Goal: Complete application form

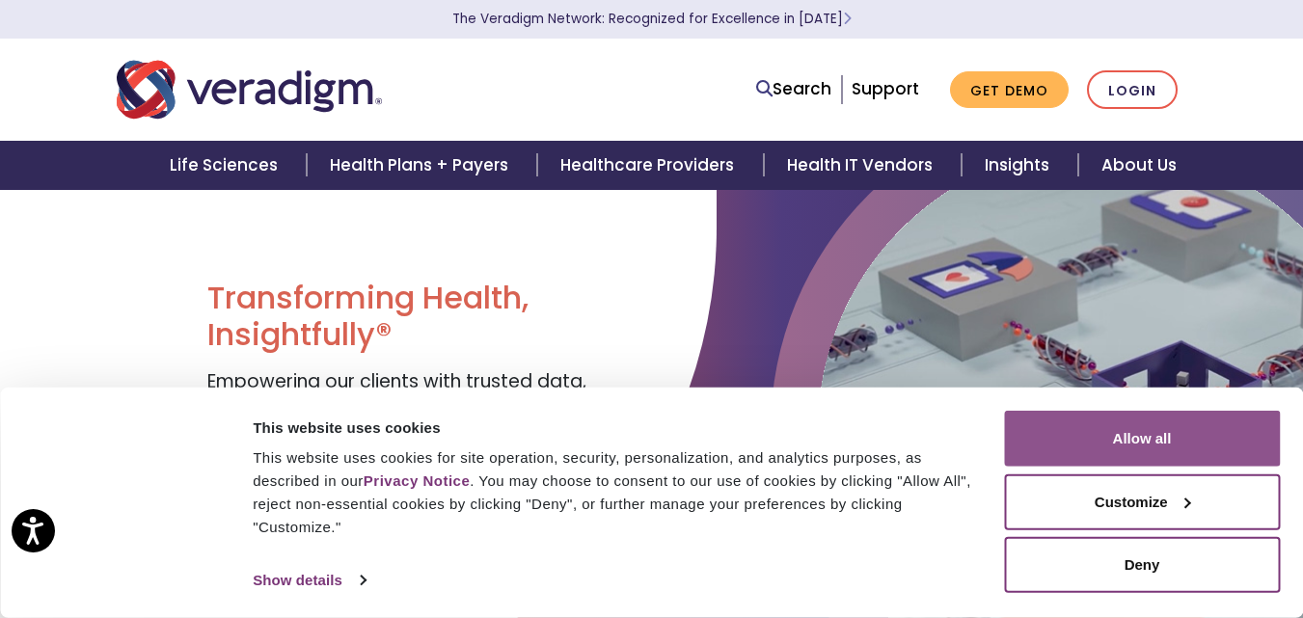
click at [1152, 428] on button "Allow all" at bounding box center [1142, 439] width 276 height 56
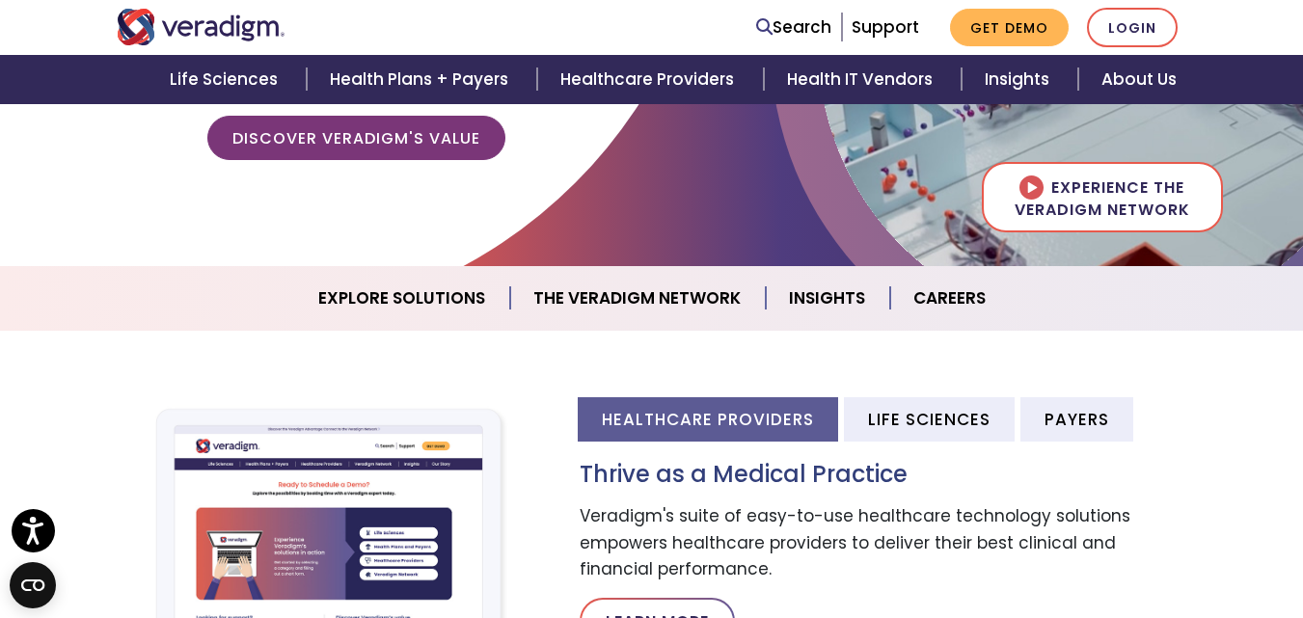
scroll to position [2282, 0]
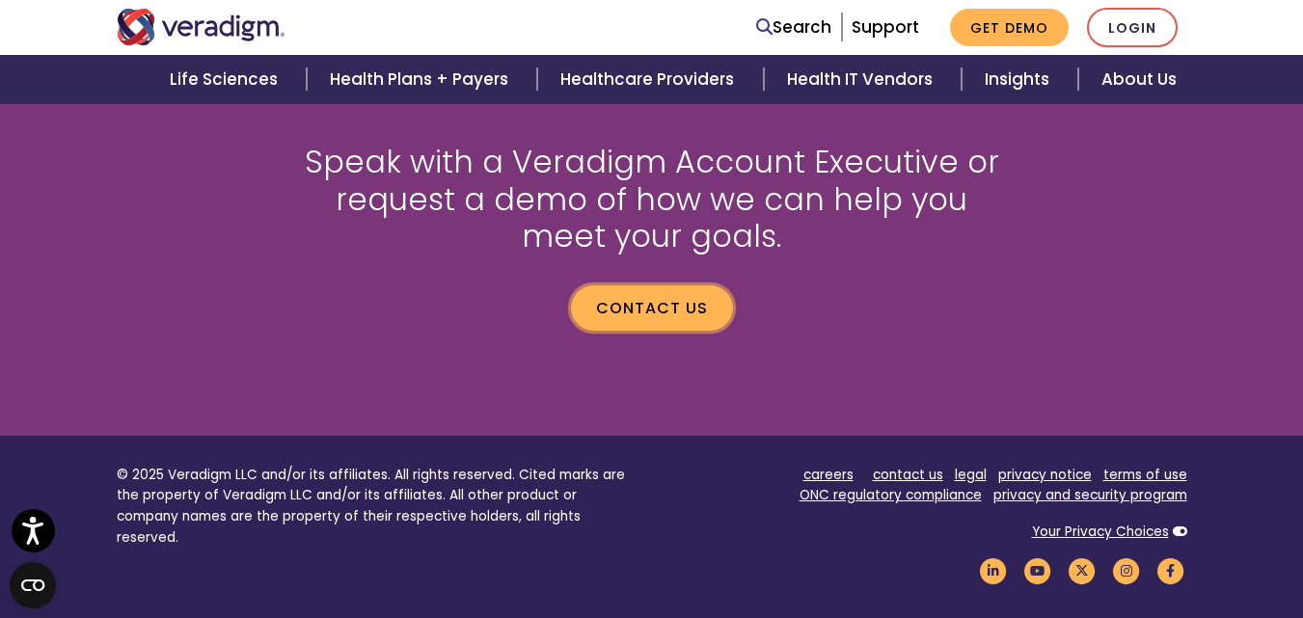
click at [609, 322] on link "Contact us" at bounding box center [652, 307] width 162 height 44
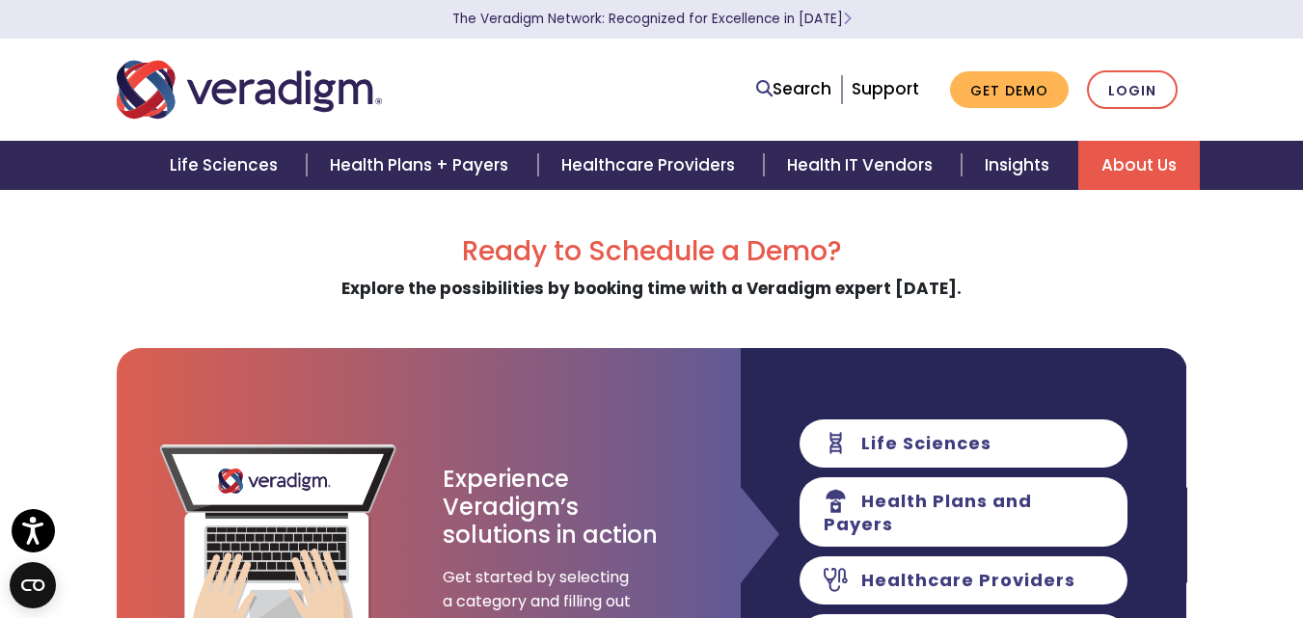
click at [1146, 154] on link "About Us" at bounding box center [1138, 165] width 121 height 49
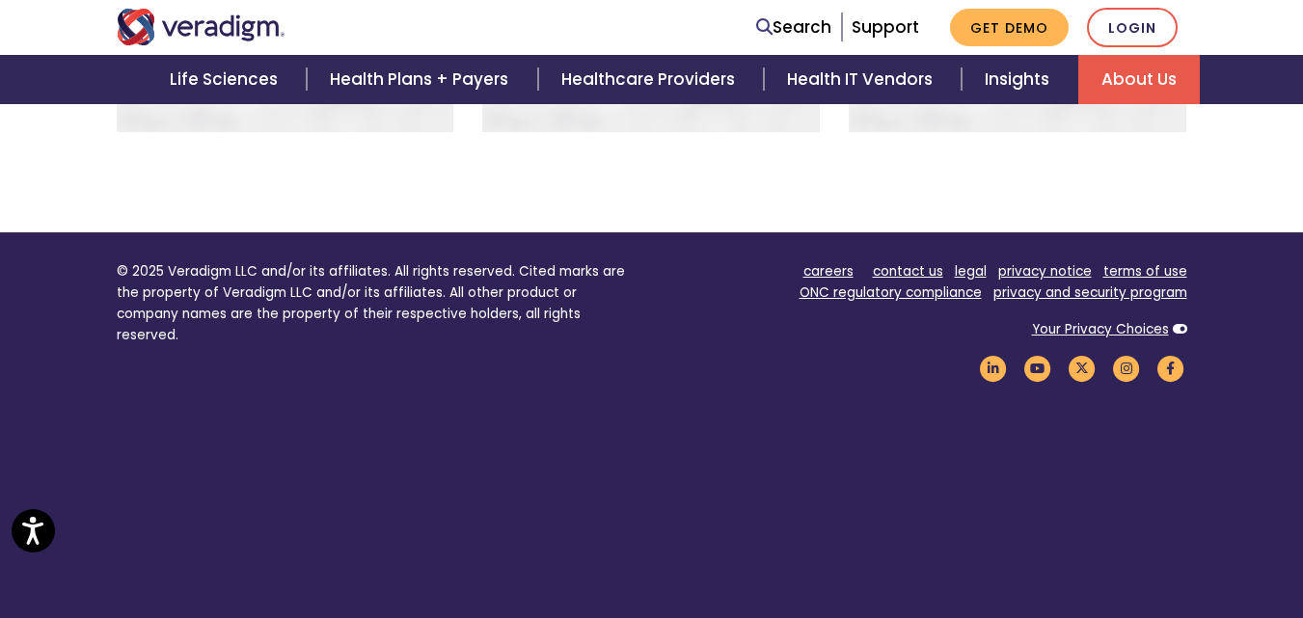
scroll to position [1648, 0]
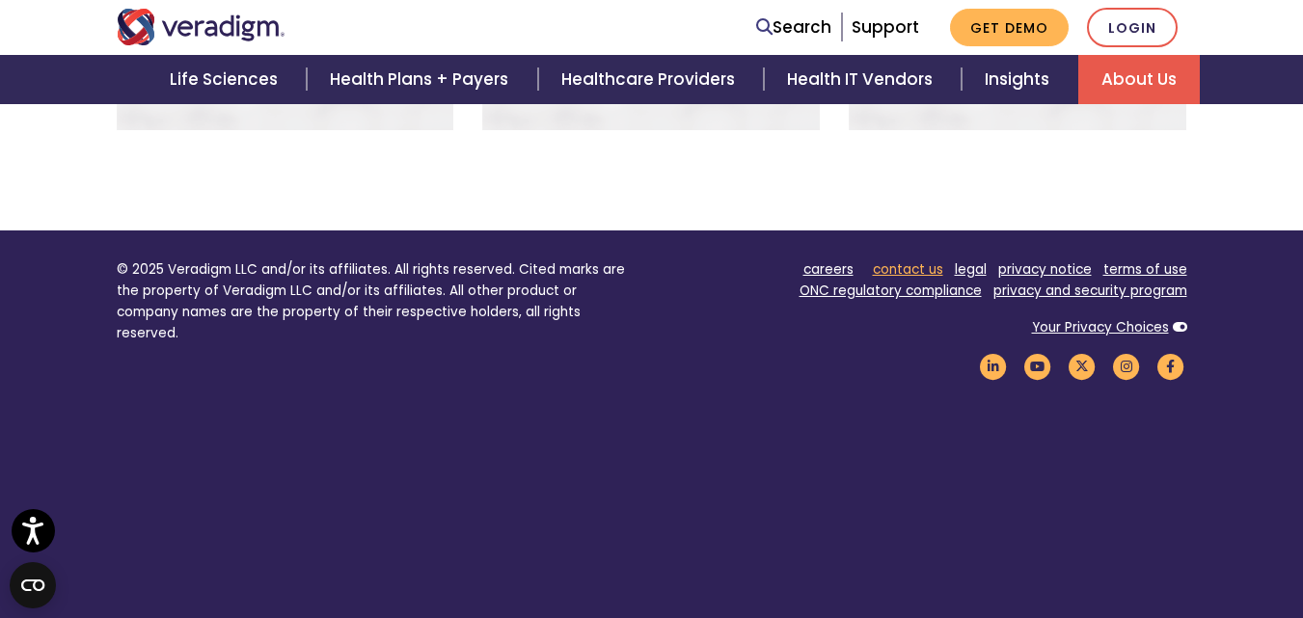
click at [900, 260] on link "contact us" at bounding box center [908, 269] width 70 height 18
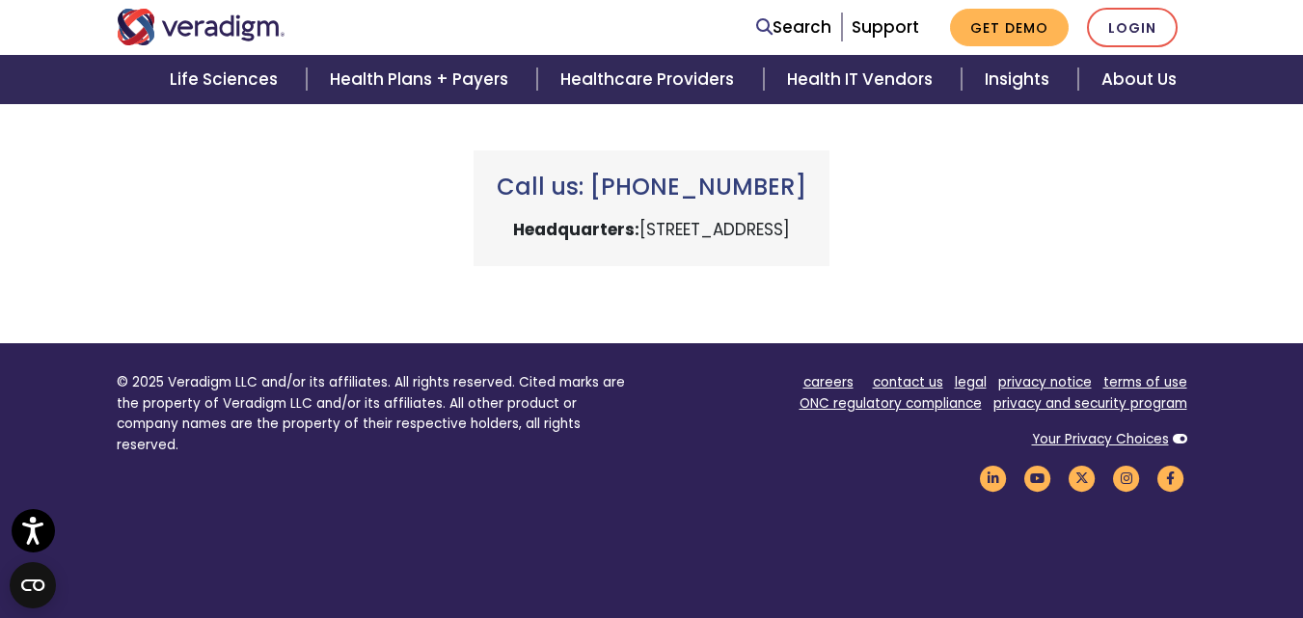
scroll to position [1050, 0]
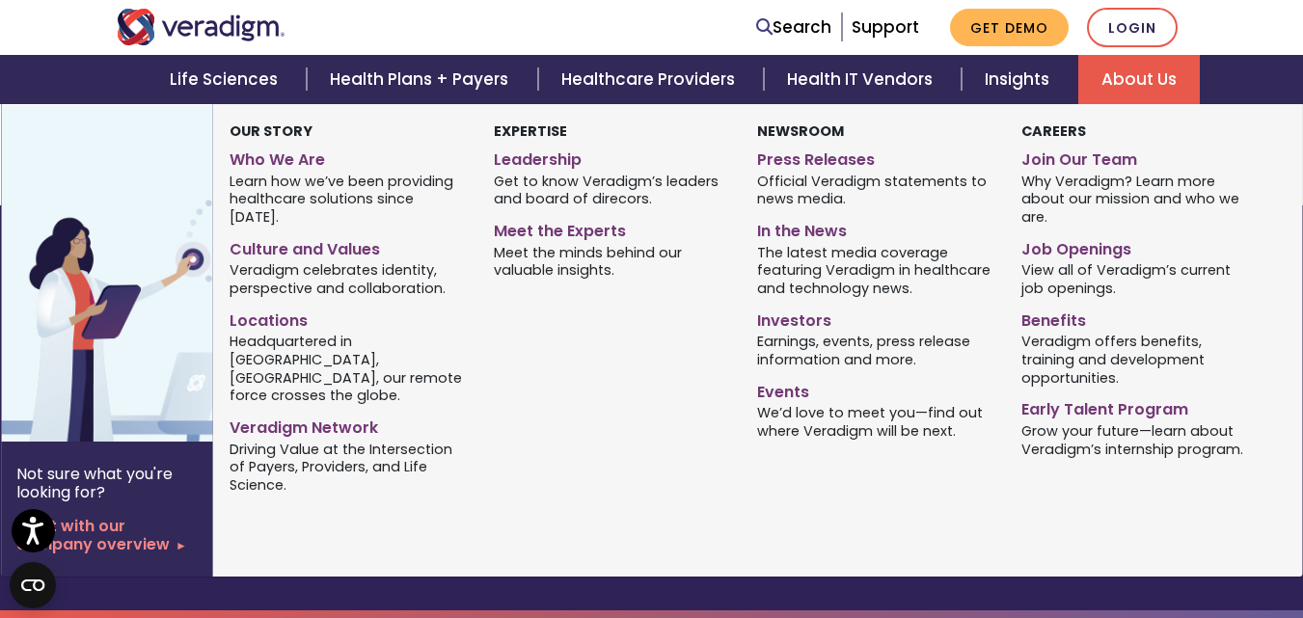
click at [1136, 79] on link "About Us" at bounding box center [1138, 79] width 121 height 49
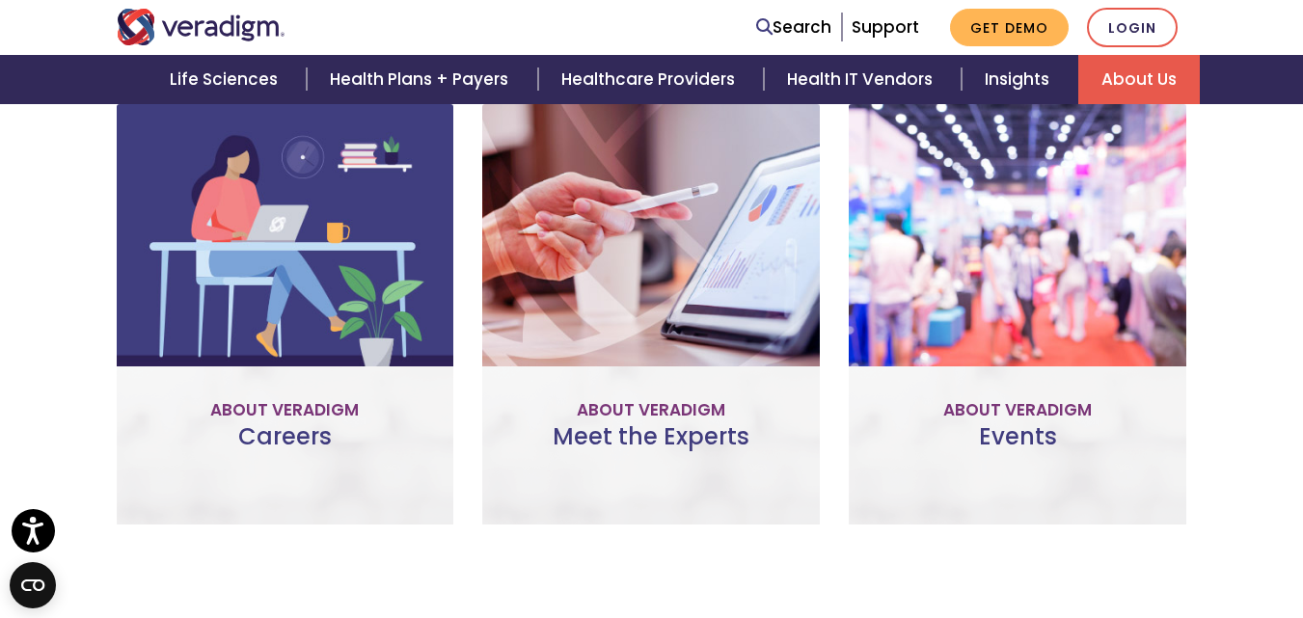
scroll to position [1639, 0]
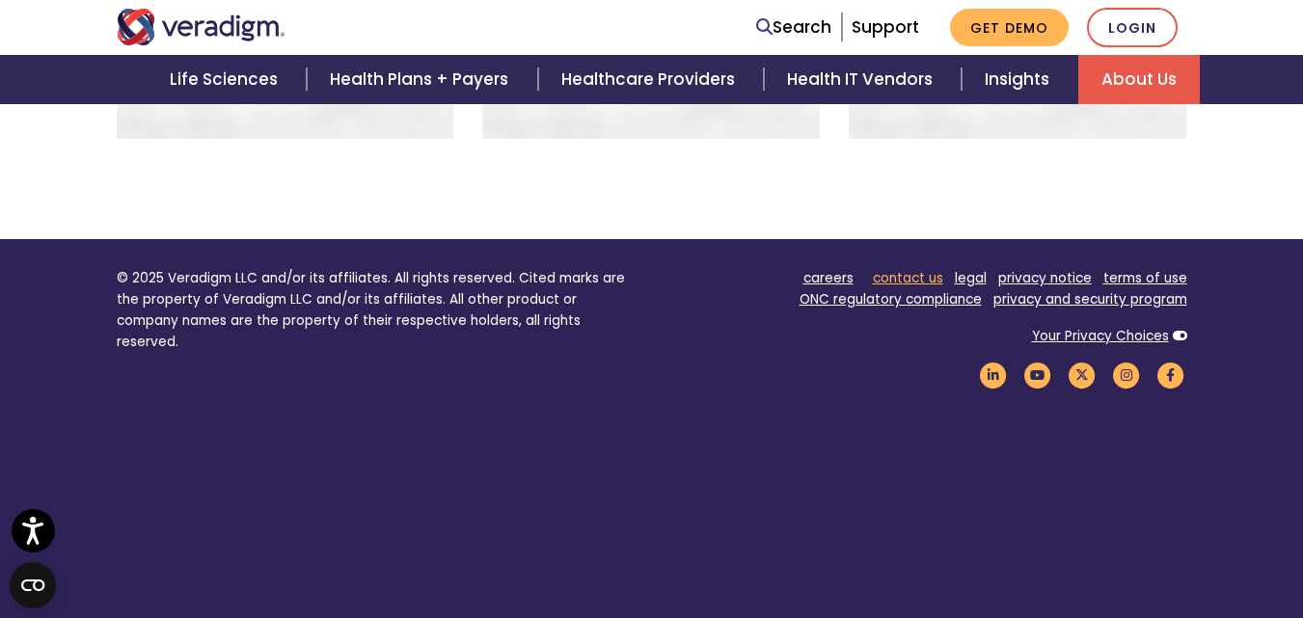
click at [895, 269] on link "contact us" at bounding box center [908, 278] width 70 height 18
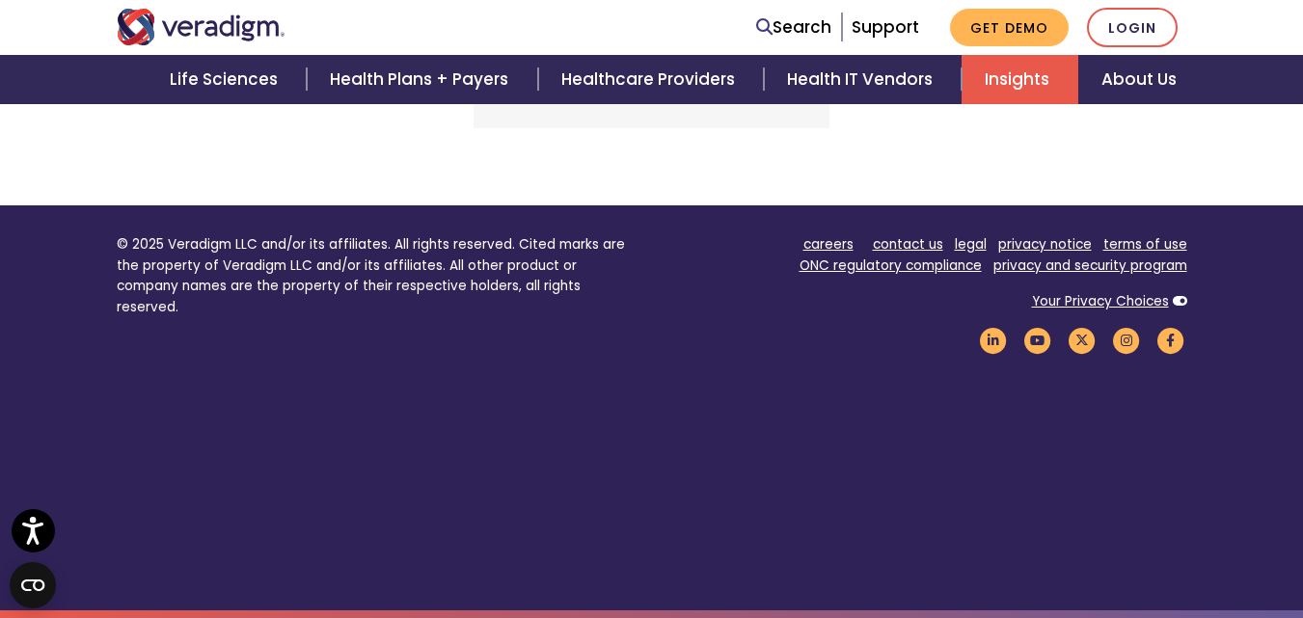
scroll to position [170, 0]
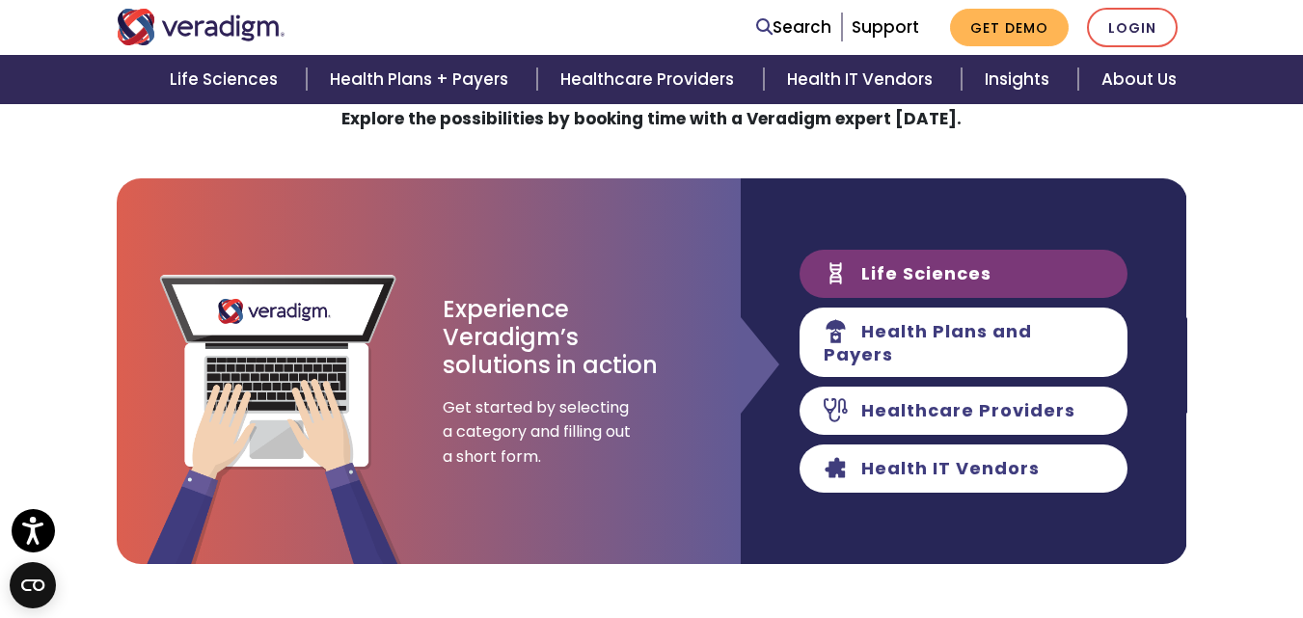
click at [950, 282] on link "Life Sciences" at bounding box center [963, 274] width 328 height 48
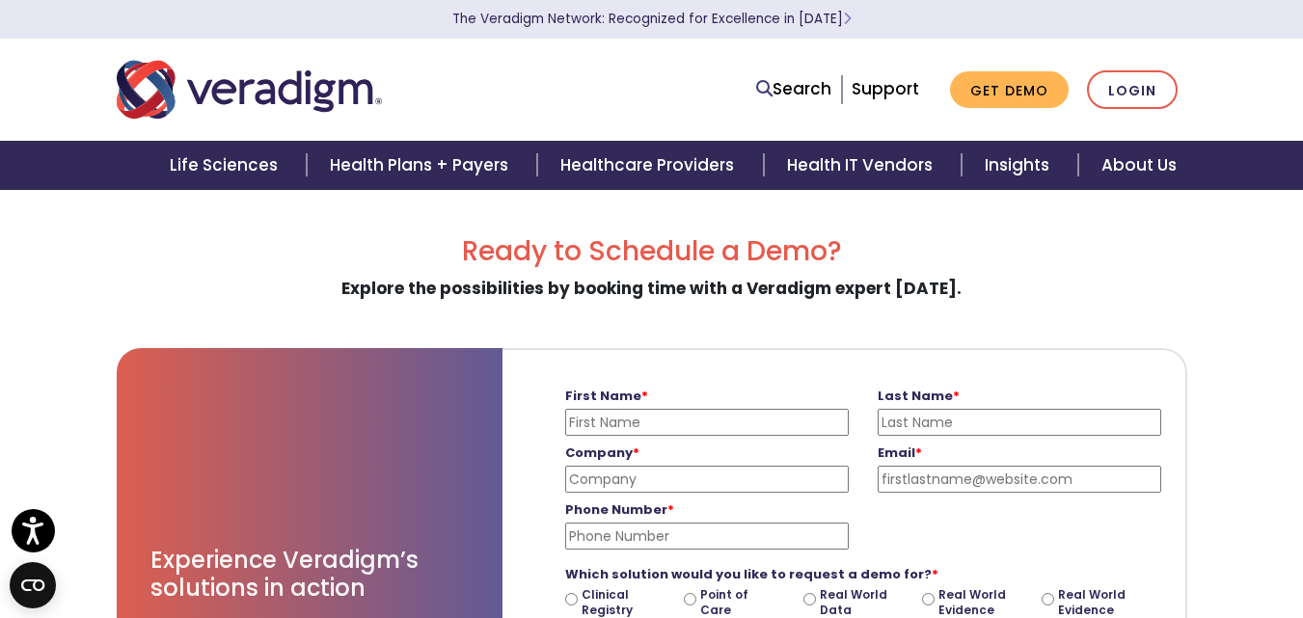
click at [673, 416] on input "First Name *" at bounding box center [706, 422] width 283 height 27
type input "[PERSON_NAME]"
type input "Ematrix"
type input "[PERSON_NAME][EMAIL_ADDRESS][PERSON_NAME][DOMAIN_NAME]"
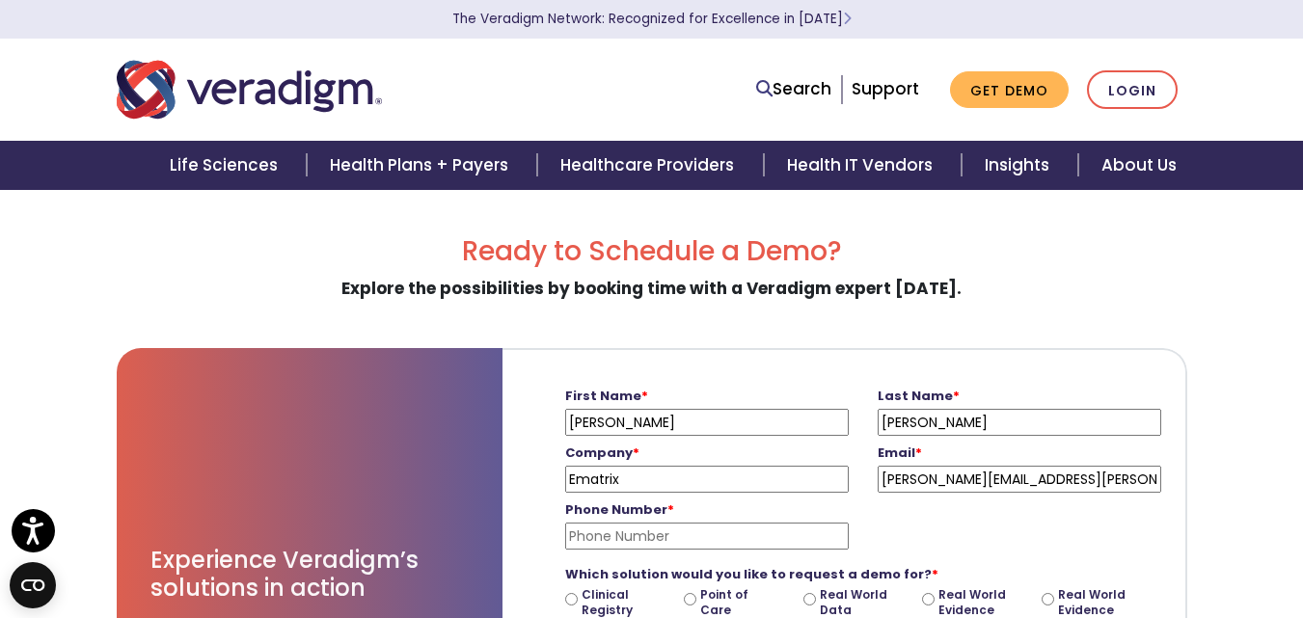
type input "8603570320"
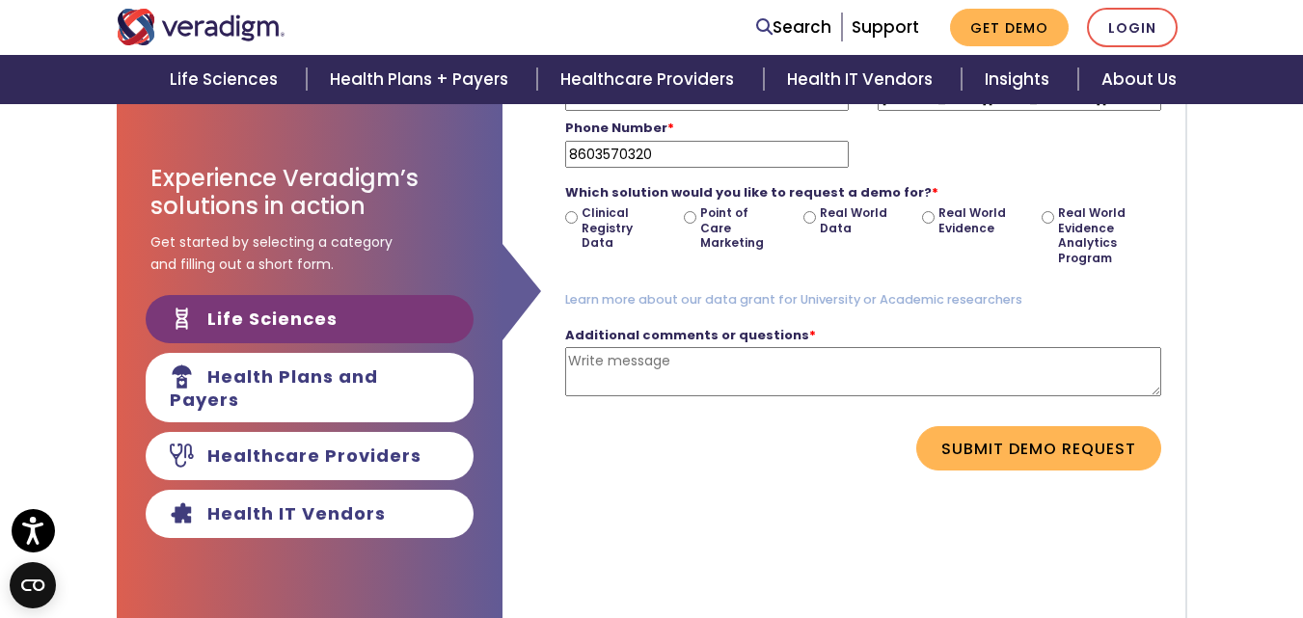
scroll to position [289, 0]
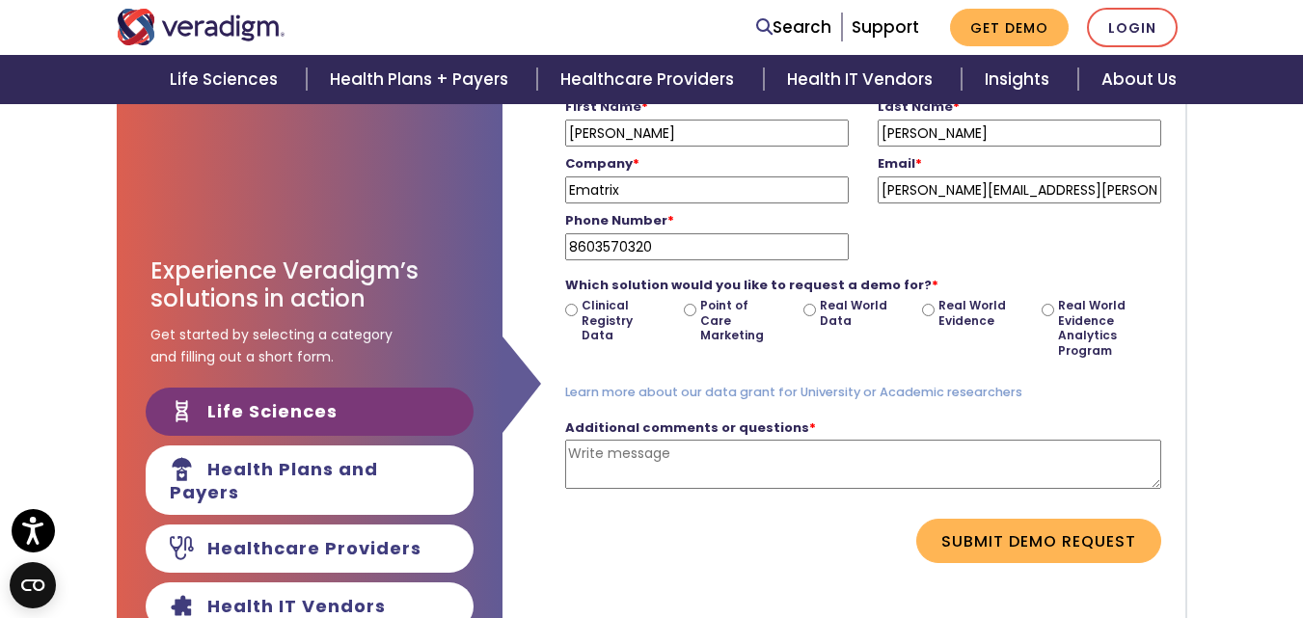
click at [687, 310] on input "Point of Care Marketing" at bounding box center [690, 310] width 13 height 13
radio input "true"
click at [711, 462] on textarea "Additional comments or questions *" at bounding box center [863, 464] width 596 height 49
paste textarea "Hi, I see your company specializes in EMR/EHR software. We provide a verified B…"
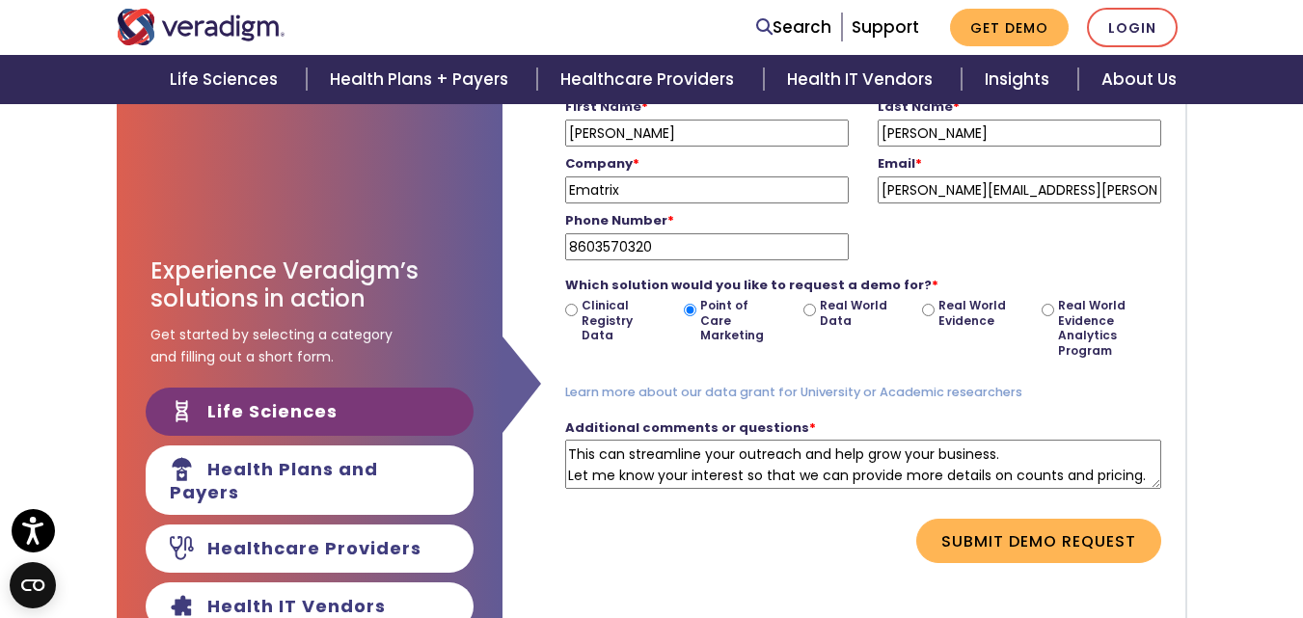
scroll to position [326, 0]
type textarea "Hi, I see your company specializes in EMR/EHR software. We provide a verified B…"
click at [1075, 551] on button "Submit Demo Request" at bounding box center [1038, 541] width 245 height 44
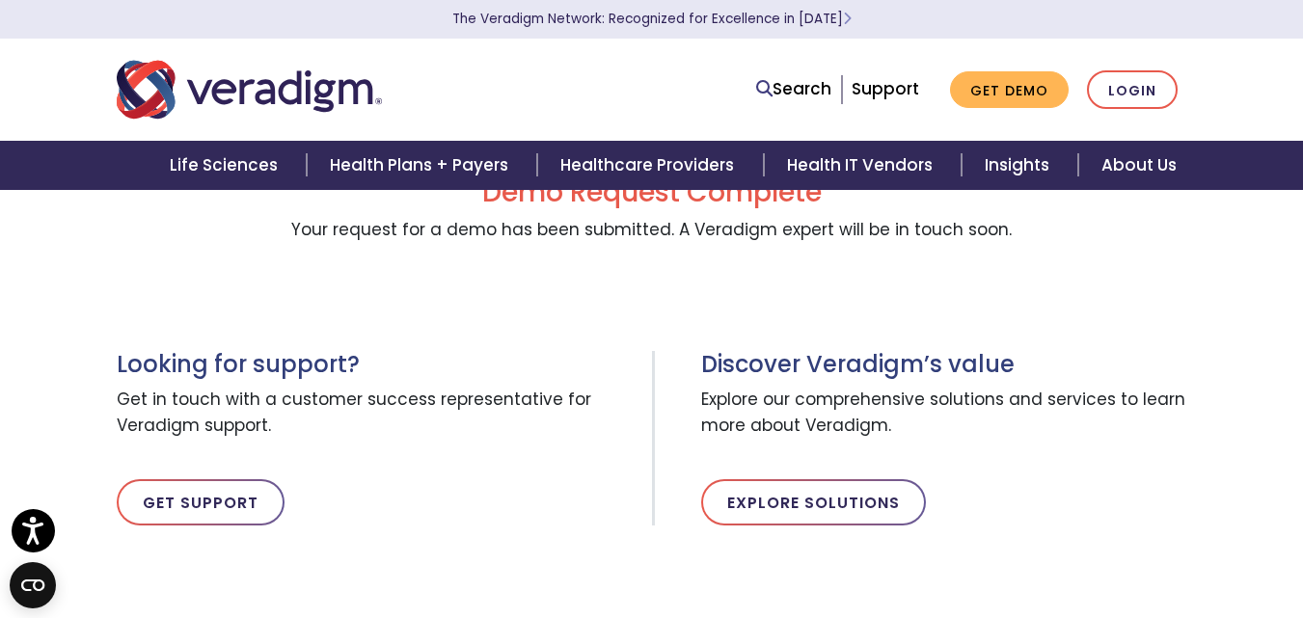
scroll to position [0, 0]
